Goal: Task Accomplishment & Management: Manage account settings

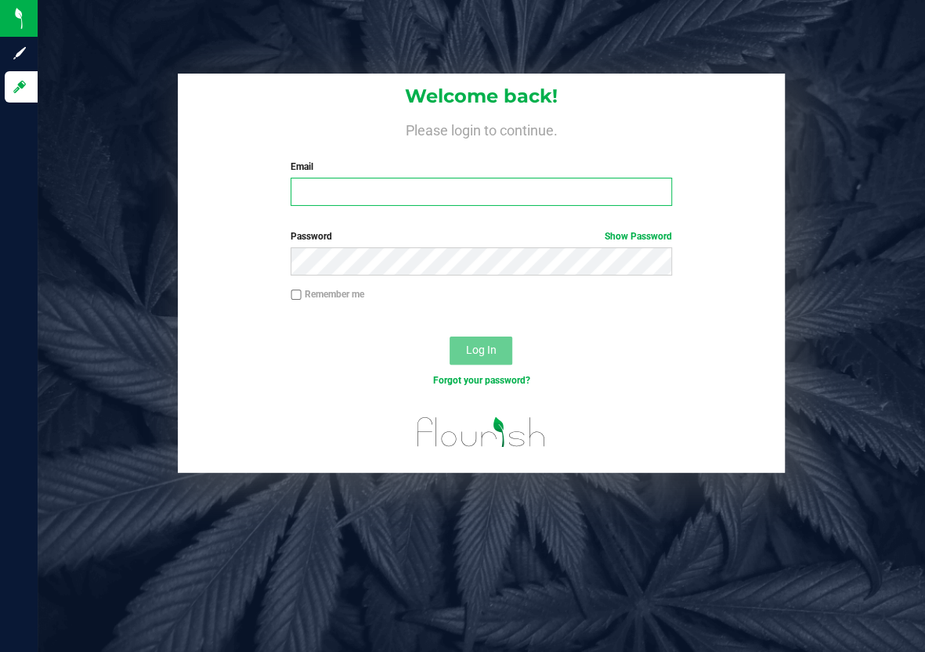
type input "[EMAIL_ADDRESS][DOMAIN_NAME]"
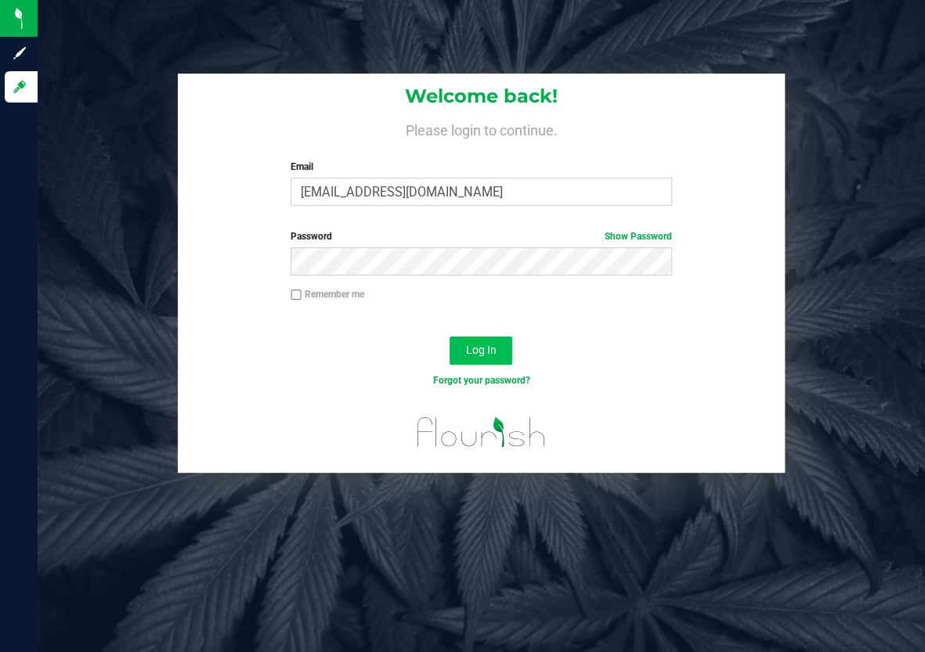
click at [478, 348] on span "Log In" at bounding box center [481, 350] width 31 height 13
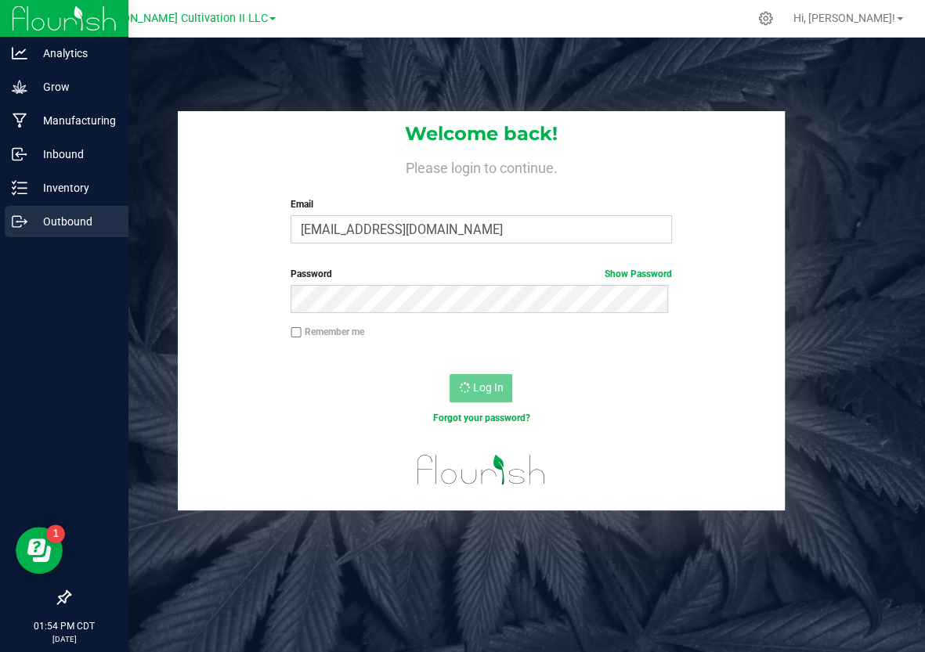
click at [28, 216] on p "Outbound" at bounding box center [74, 221] width 94 height 19
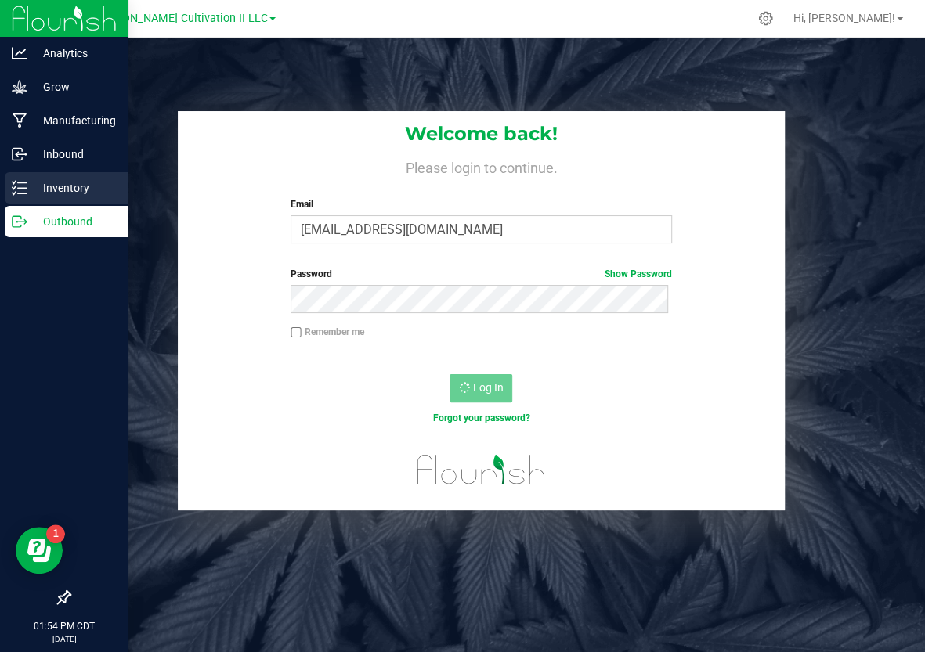
click at [37, 186] on p "Inventory" at bounding box center [74, 188] width 94 height 19
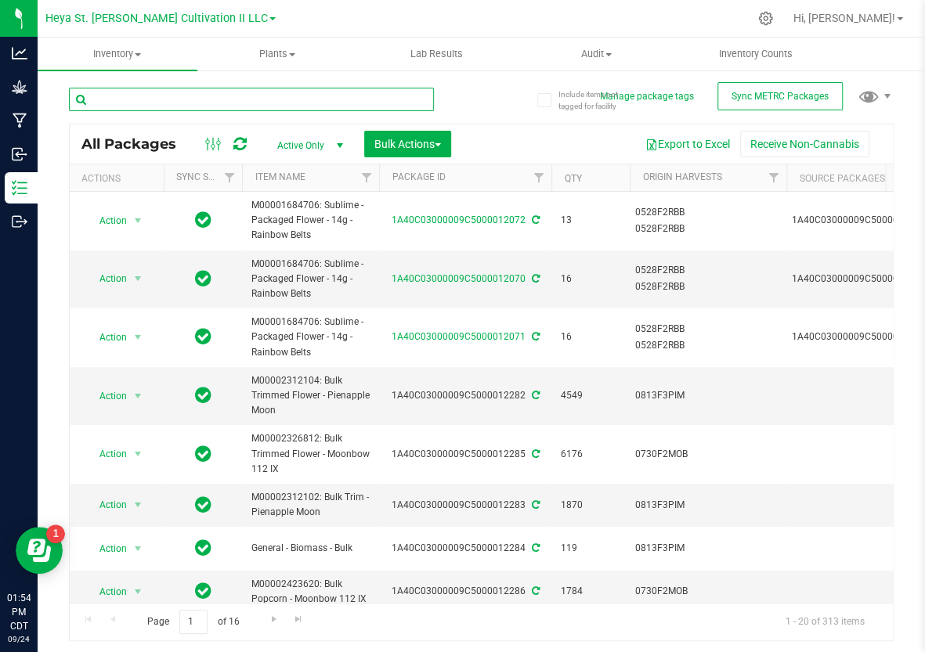
click at [236, 103] on input "text" at bounding box center [251, 99] width 365 height 23
type input "11763"
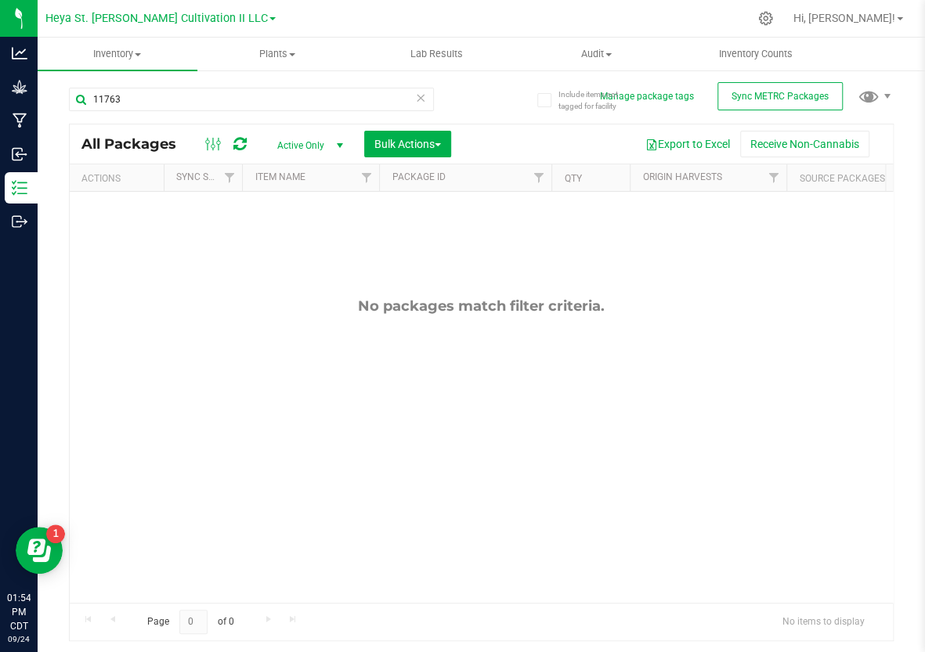
click at [294, 136] on span "Active Only" at bounding box center [307, 146] width 86 height 22
click at [290, 230] on li "All" at bounding box center [306, 240] width 85 height 23
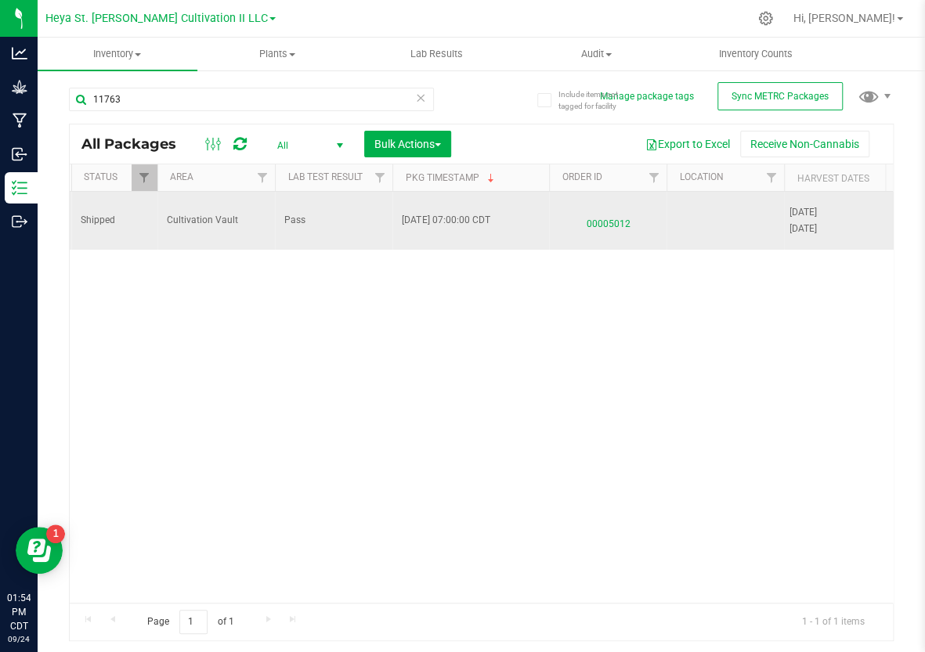
click at [608, 218] on span "00005012" at bounding box center [607, 220] width 99 height 23
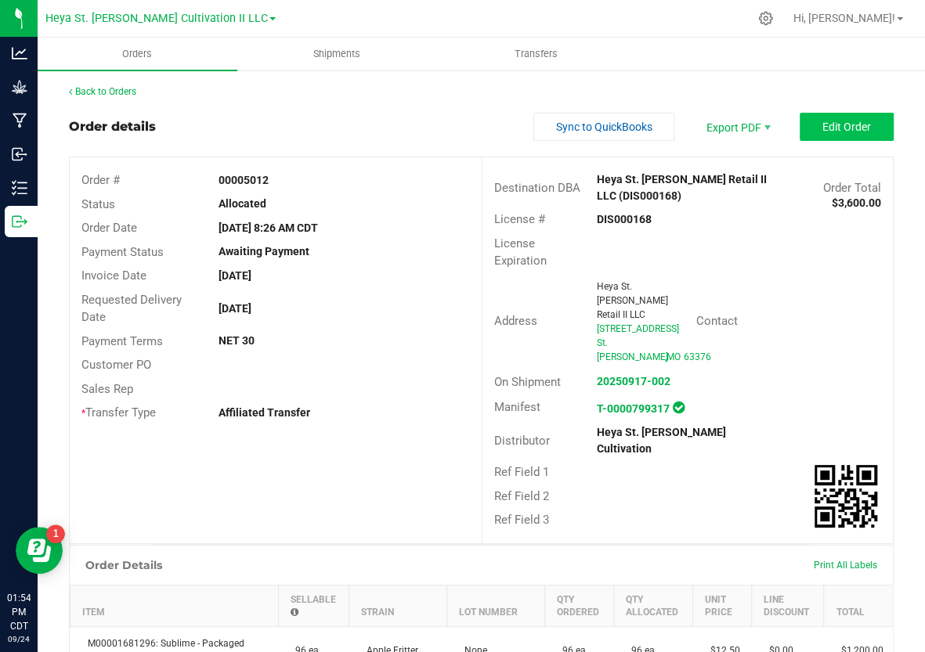
click at [819, 135] on button "Edit Order" at bounding box center [846, 127] width 94 height 28
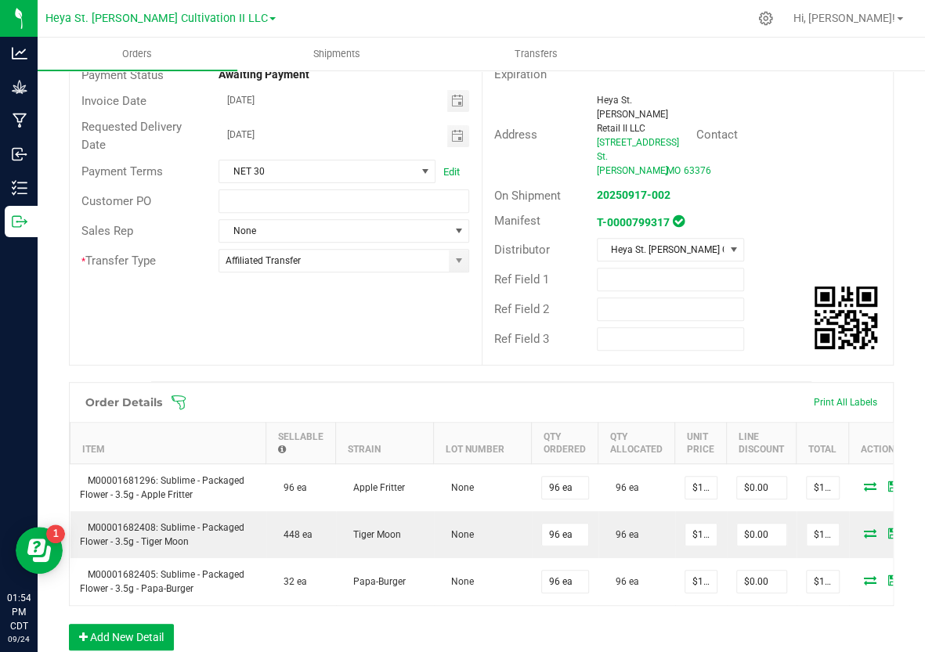
scroll to position [215, 0]
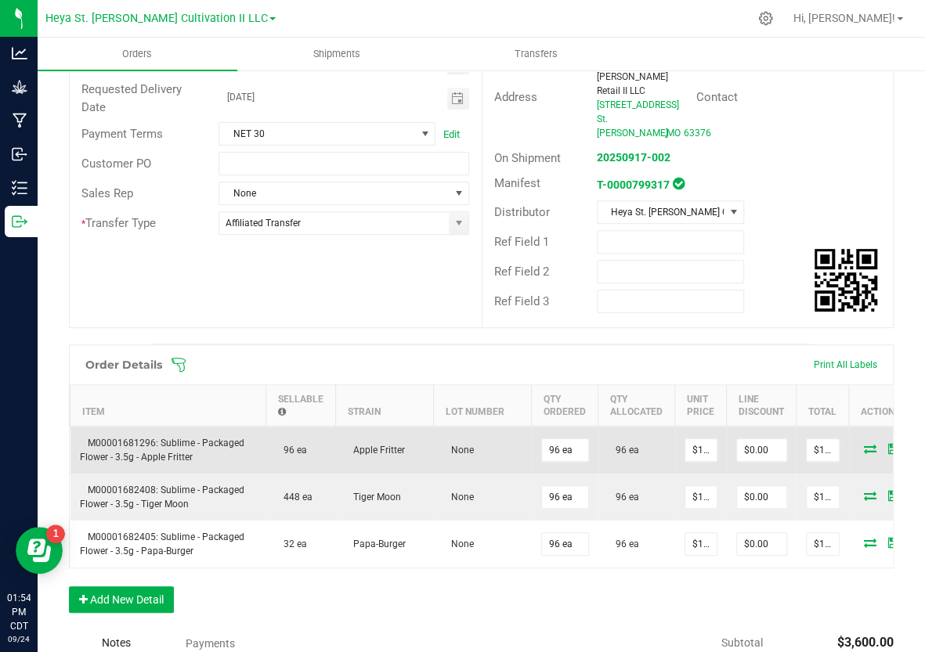
click at [864, 444] on icon at bounding box center [870, 448] width 13 height 9
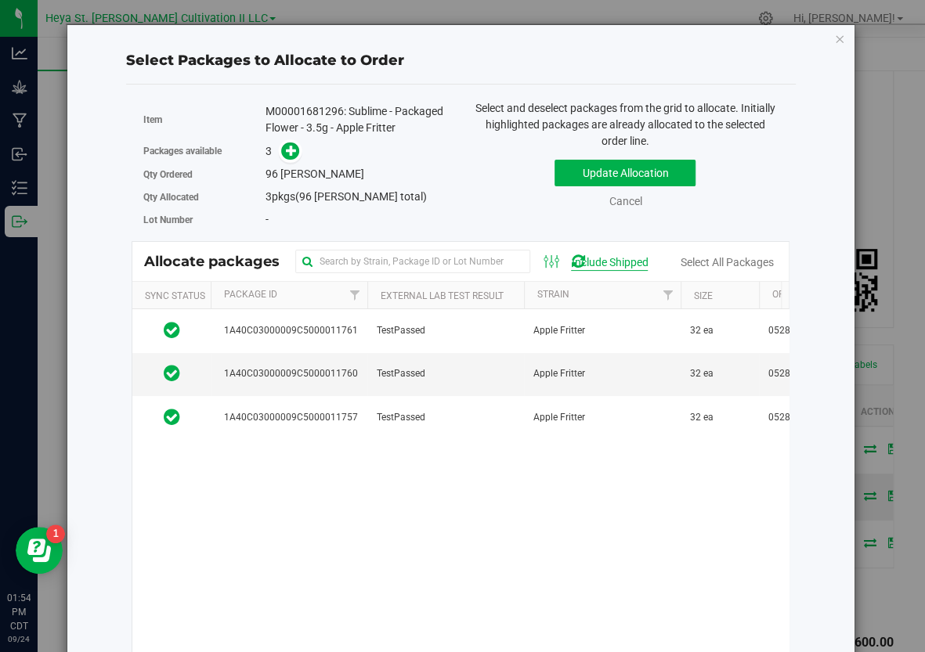
click at [647, 265] on div "Include Shipped" at bounding box center [609, 262] width 77 height 16
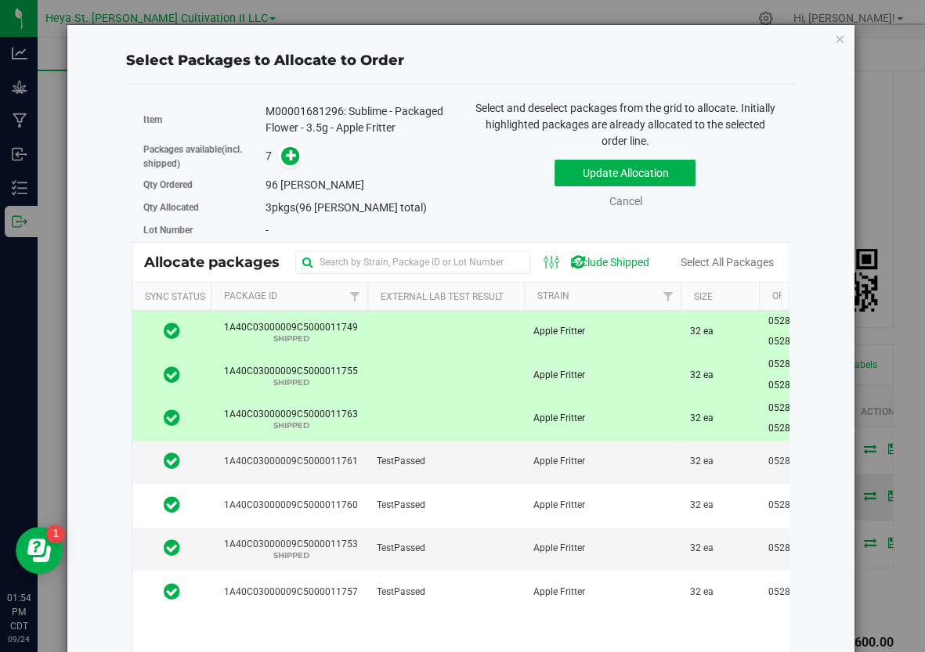
click at [329, 423] on span "1A40C03000009C5000011763 SHIPPED" at bounding box center [287, 418] width 139 height 23
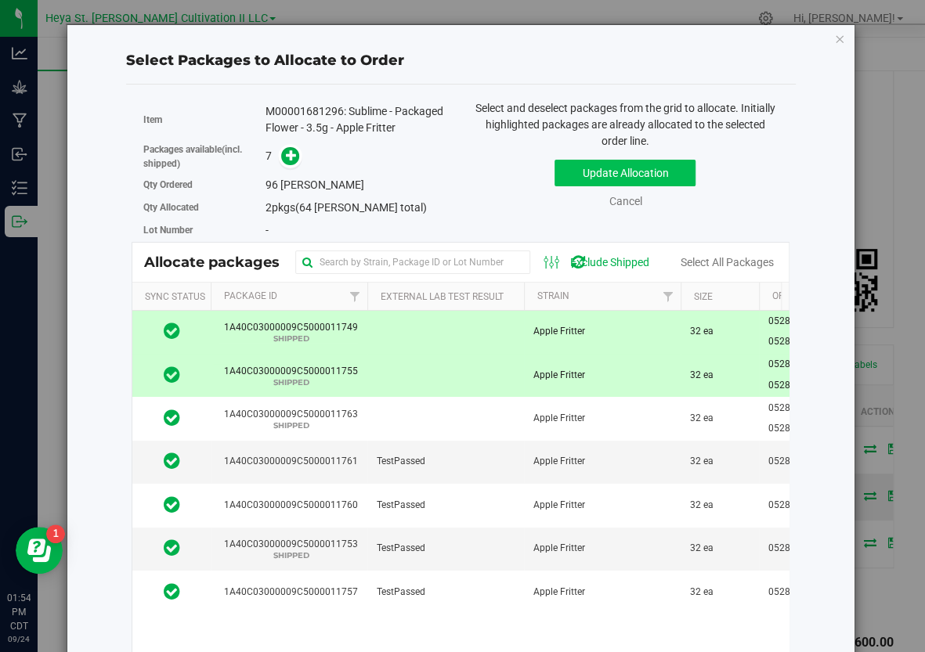
click at [597, 171] on button "Update Allocation" at bounding box center [624, 173] width 141 height 27
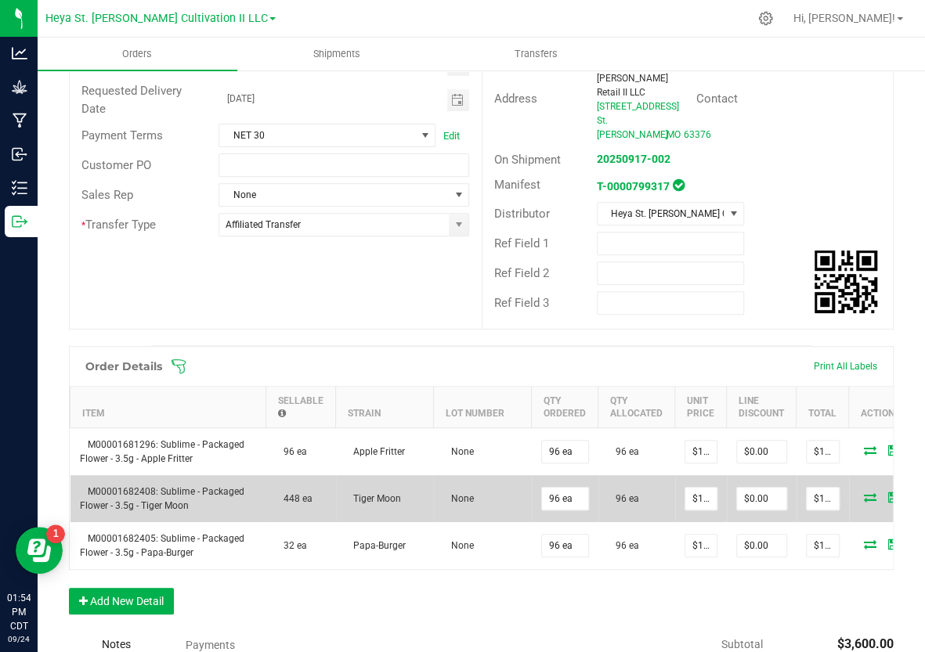
scroll to position [229, 0]
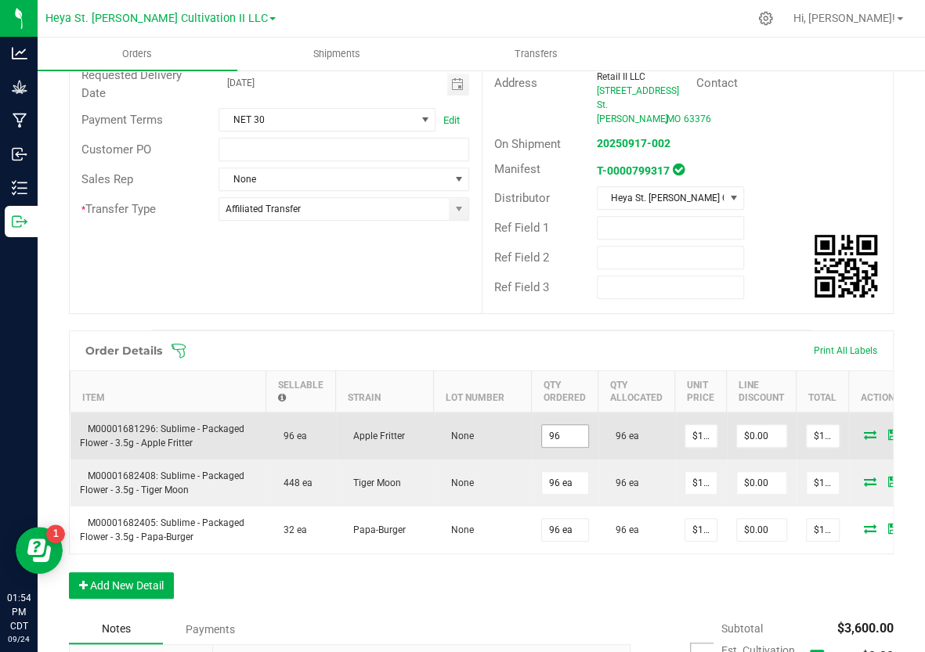
click at [553, 425] on input "96" at bounding box center [565, 436] width 46 height 22
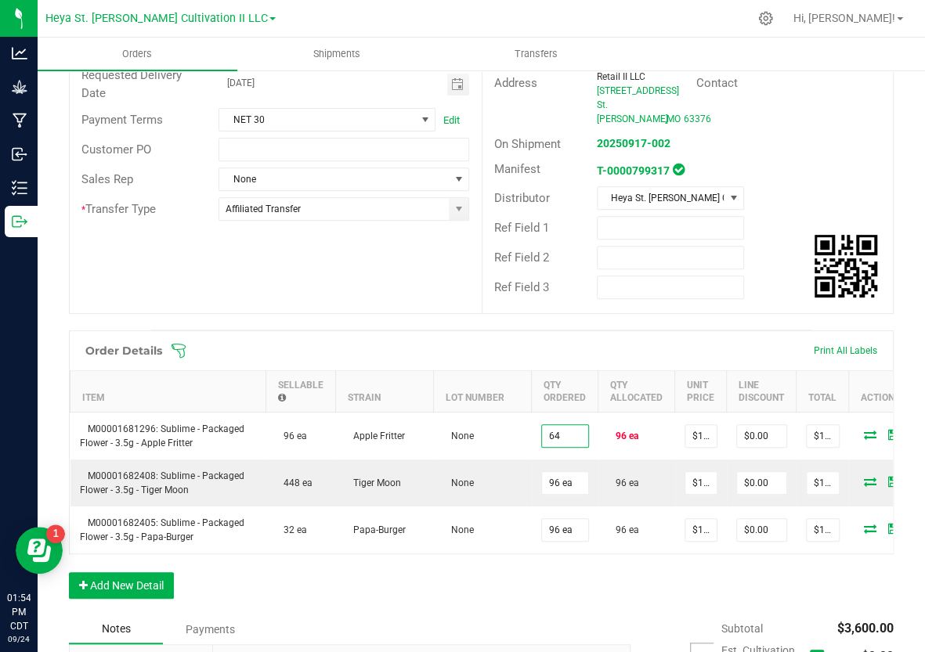
type input "64 ea"
type input "$800.00"
click at [604, 577] on div "Order Details Print All Labels Item Sellable Strain Lot Number Qty Ordered Qty …" at bounding box center [481, 472] width 824 height 284
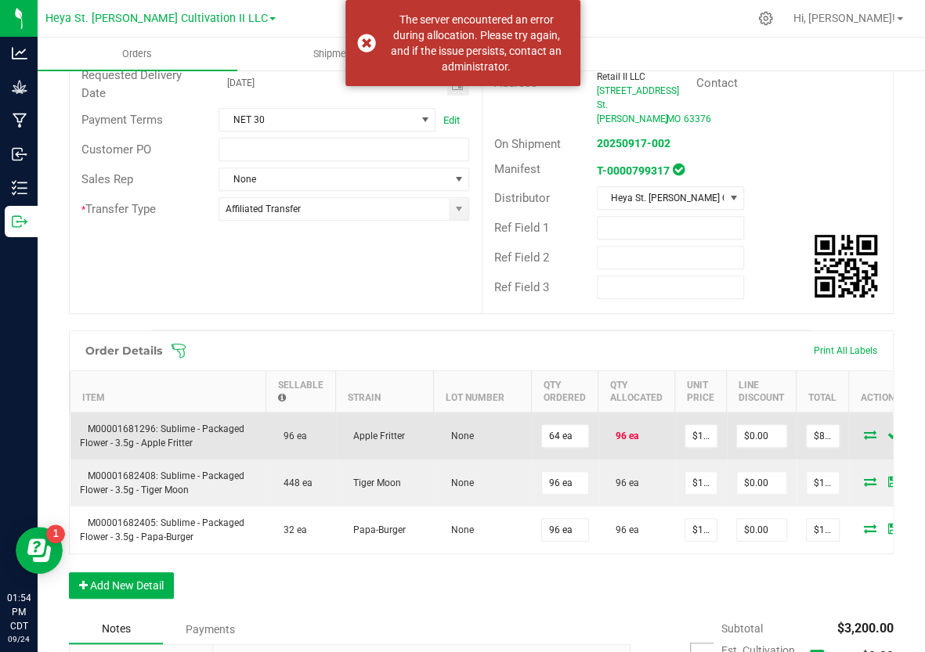
click at [864, 430] on icon at bounding box center [870, 434] width 13 height 9
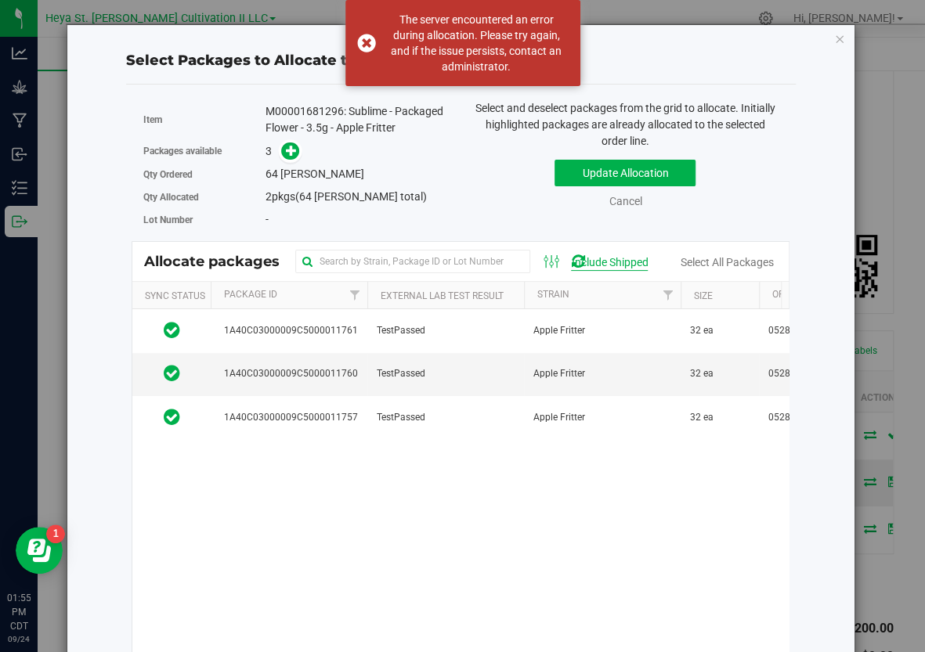
click at [647, 258] on div "Include Shipped" at bounding box center [609, 262] width 77 height 16
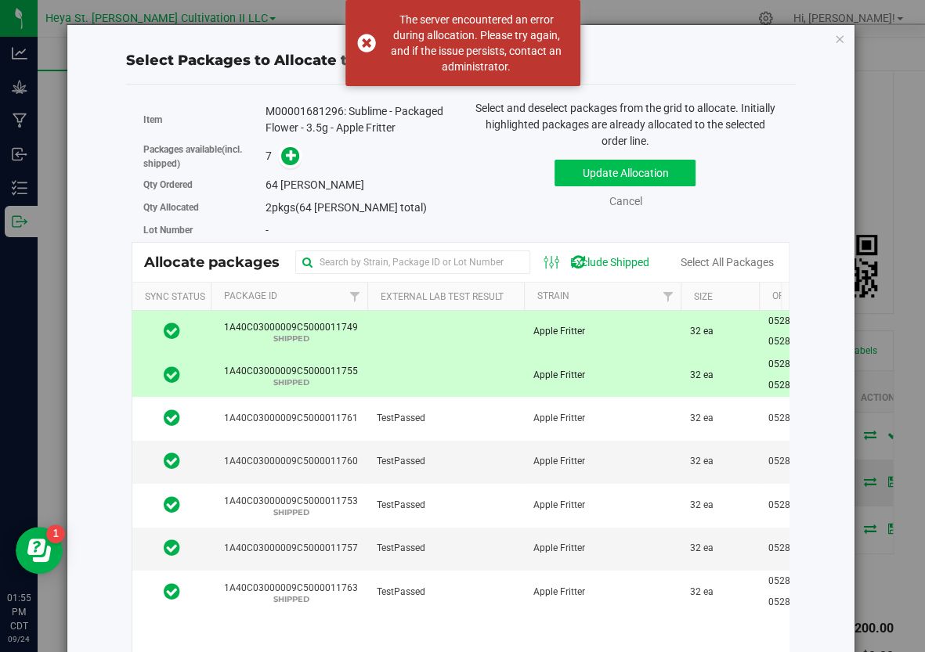
click at [592, 160] on button "Update Allocation" at bounding box center [624, 173] width 141 height 27
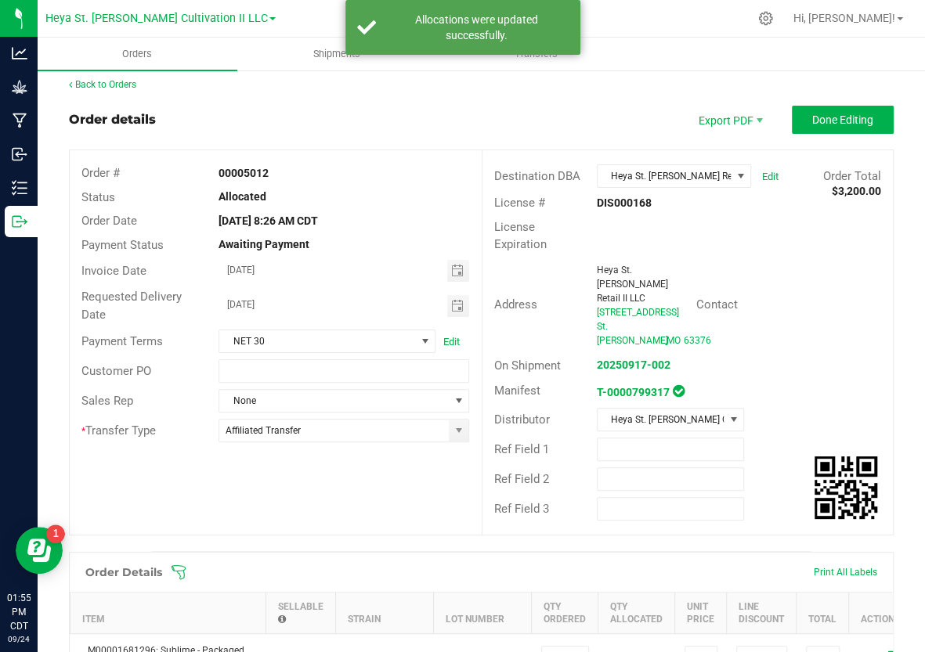
scroll to position [0, 0]
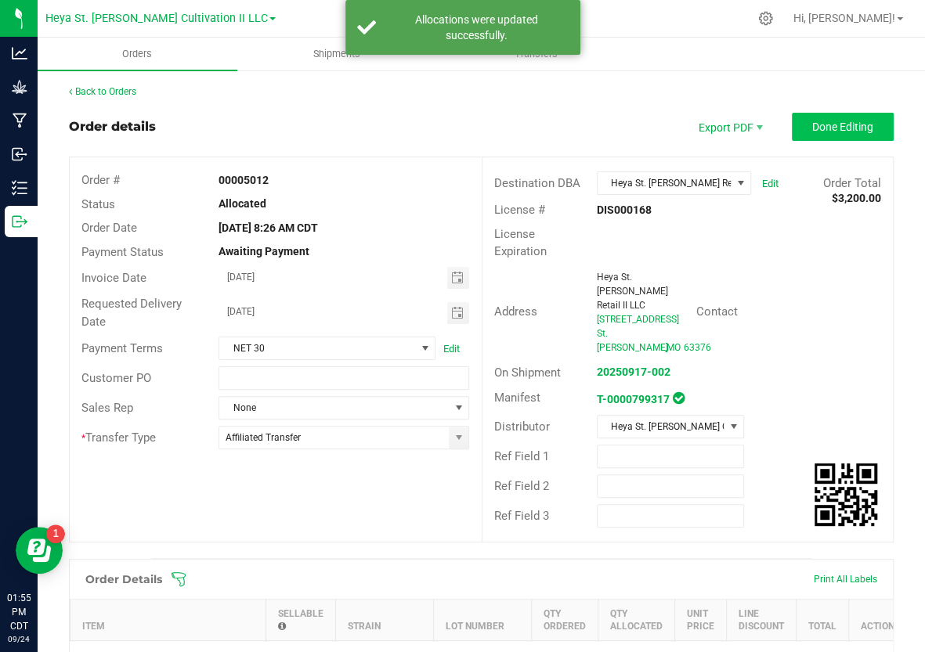
click at [816, 116] on button "Done Editing" at bounding box center [843, 127] width 102 height 28
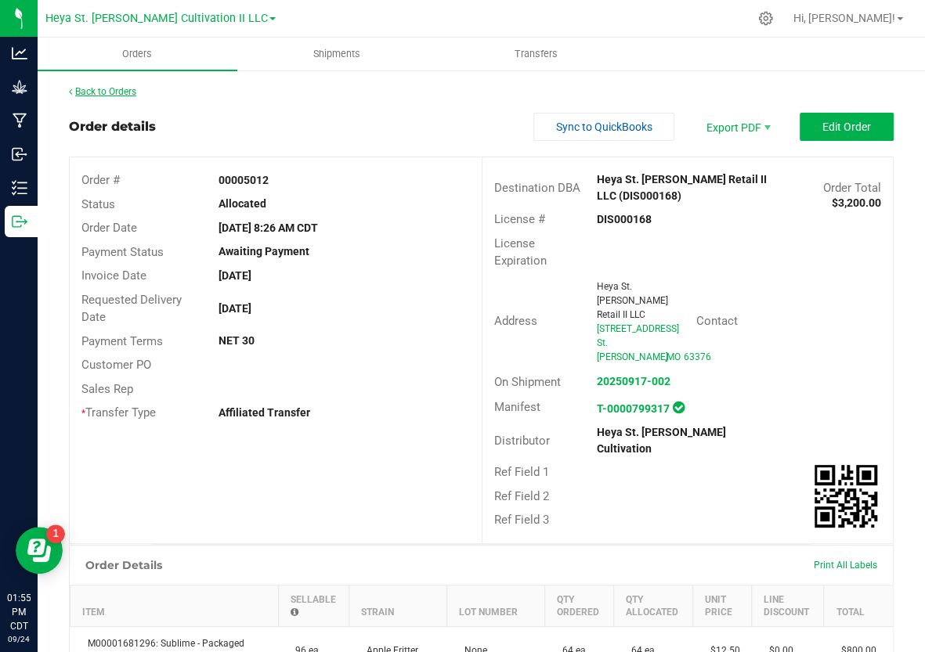
click at [124, 89] on link "Back to Orders" at bounding box center [102, 91] width 67 height 11
